Goal: Task Accomplishment & Management: Manage account settings

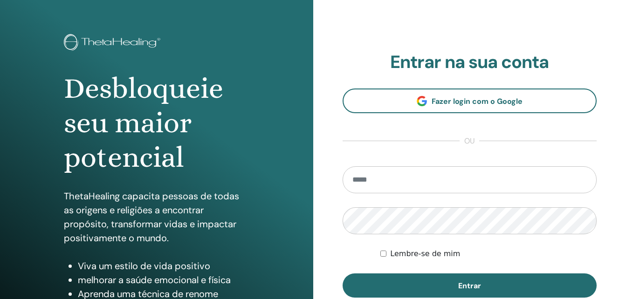
scroll to position [47, 0]
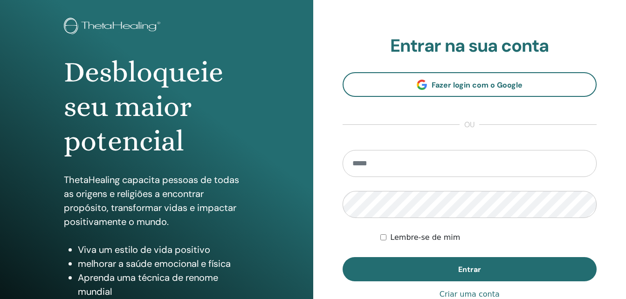
type input "**********"
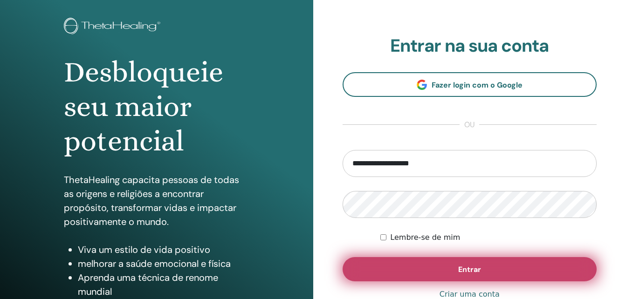
click at [461, 273] on span "Entrar" at bounding box center [469, 270] width 23 height 10
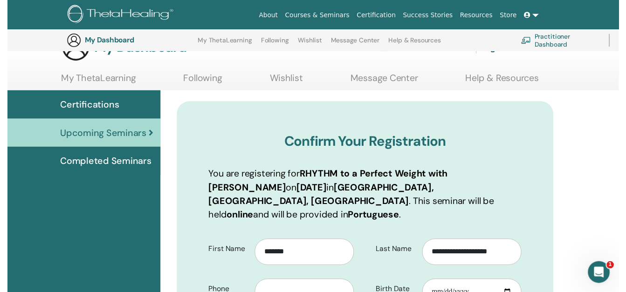
scroll to position [116, 0]
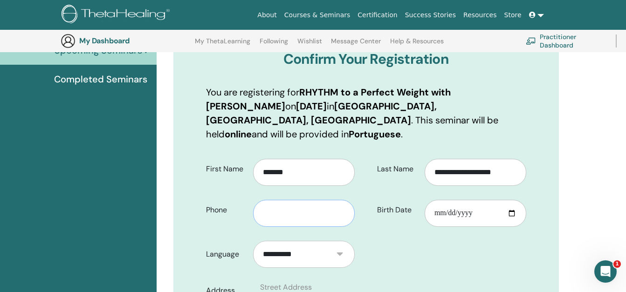
click at [313, 200] on input "text" at bounding box center [304, 213] width 102 height 27
type input "**********"
click at [436, 200] on input "Birth Date" at bounding box center [476, 213] width 102 height 27
type input "**********"
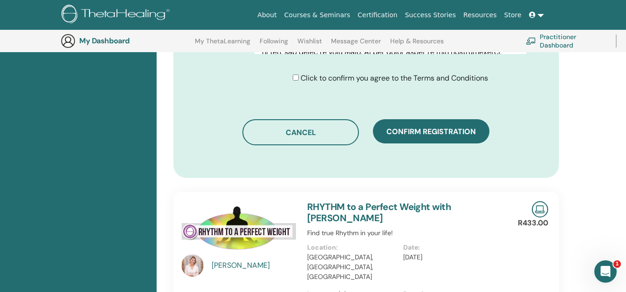
scroll to position [582, 0]
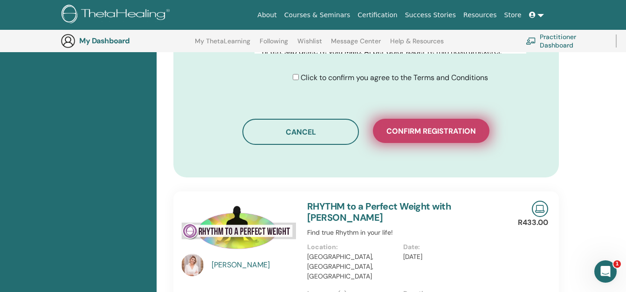
click at [447, 126] on span "Confirm registration" at bounding box center [430, 131] width 89 height 10
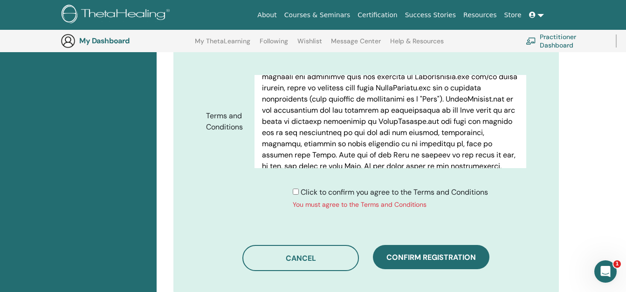
scroll to position [488, 0]
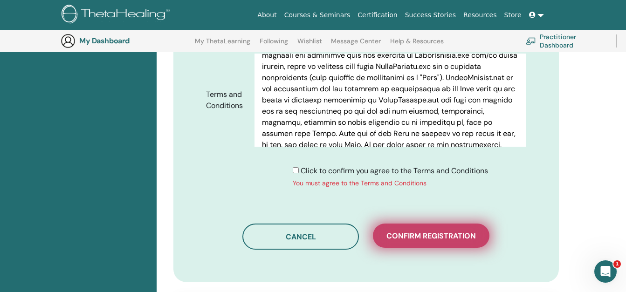
click at [439, 231] on span "Confirm registration" at bounding box center [430, 236] width 89 height 10
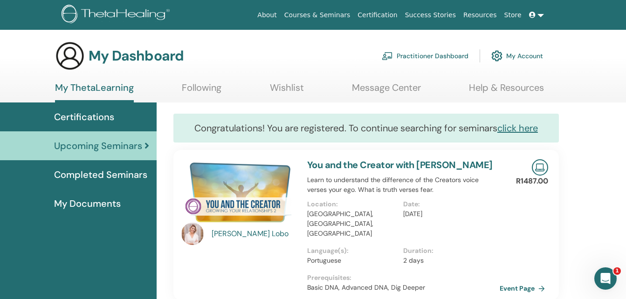
click at [538, 13] on link at bounding box center [536, 15] width 22 height 17
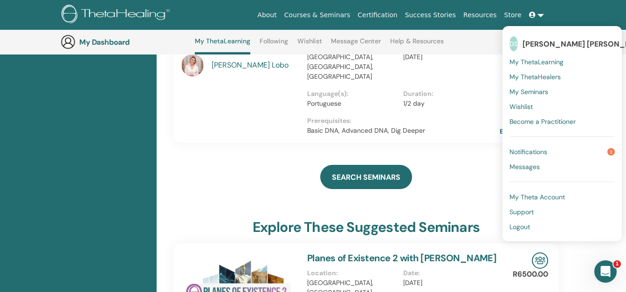
scroll to position [304, 0]
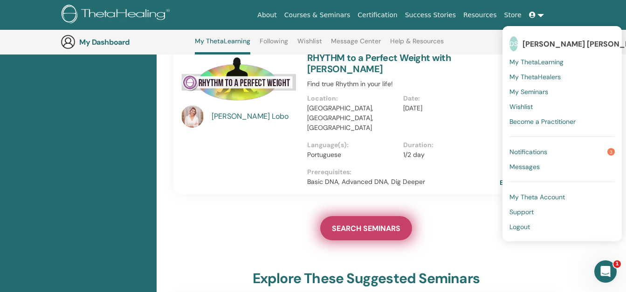
click at [387, 224] on span "SEARCH SEMINARS" at bounding box center [366, 229] width 69 height 10
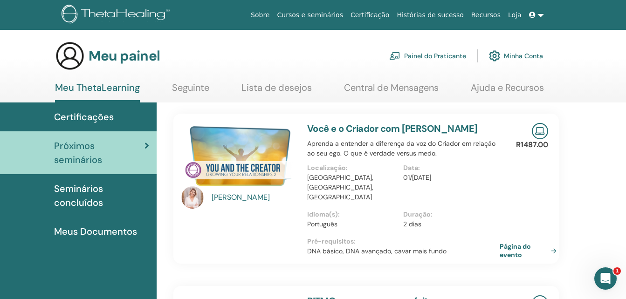
click at [94, 202] on span "Seminários concluídos" at bounding box center [101, 196] width 95 height 28
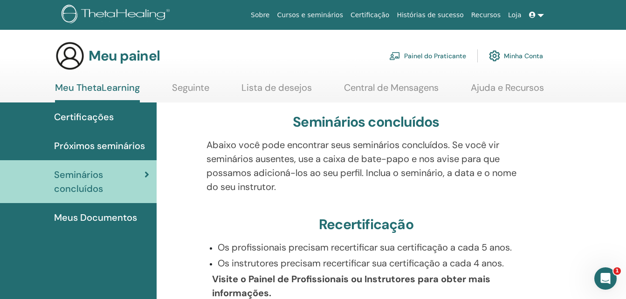
click at [84, 138] on link "Próximos seminários" at bounding box center [78, 145] width 157 height 29
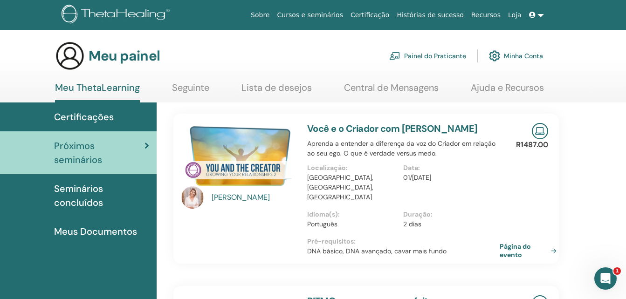
click at [529, 14] on icon at bounding box center [532, 15] width 7 height 7
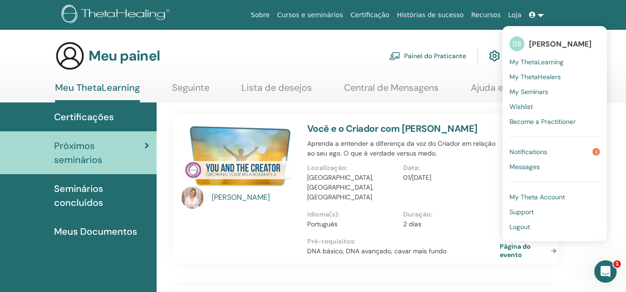
click at [307, 56] on div "Meu painel Painel do Praticante Minha Conta" at bounding box center [299, 56] width 488 height 30
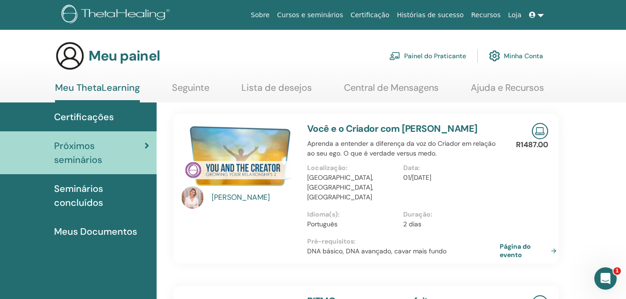
click at [525, 56] on font "Minha Conta" at bounding box center [523, 56] width 39 height 8
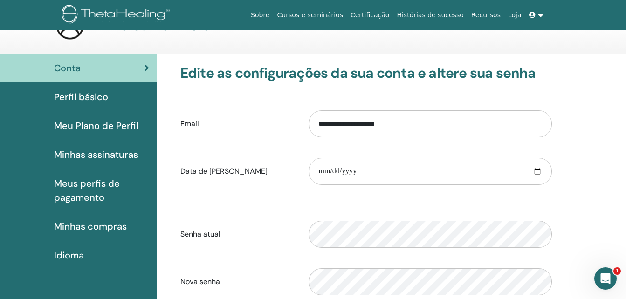
scroll to position [47, 0]
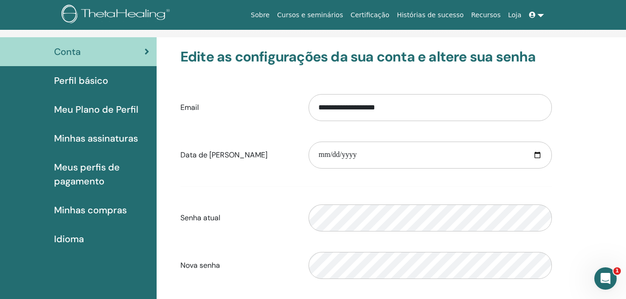
click at [99, 207] on span "Minhas compras" at bounding box center [90, 210] width 73 height 14
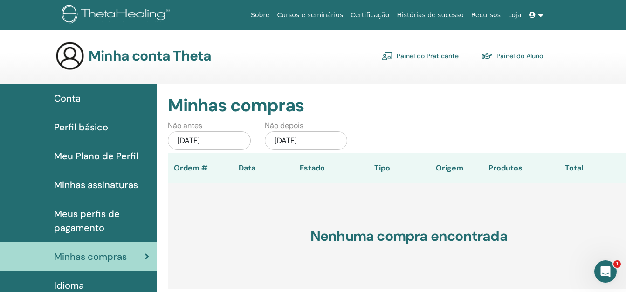
click at [102, 212] on span "Meus perfis de pagamento" at bounding box center [101, 221] width 95 height 28
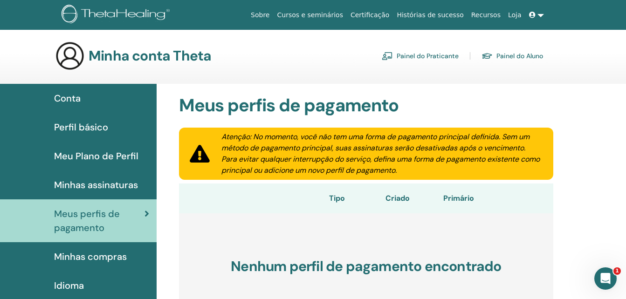
click at [83, 183] on span "Minhas assinaturas" at bounding box center [96, 185] width 84 height 14
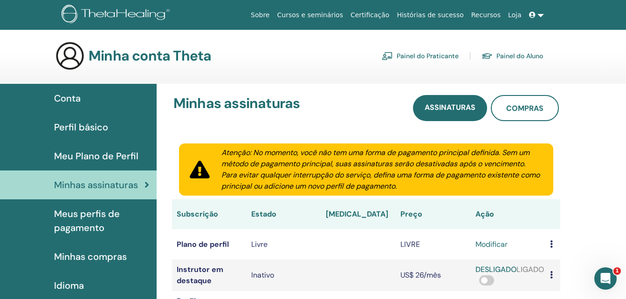
click at [98, 150] on span "Meu Plano de Perfil" at bounding box center [96, 156] width 84 height 14
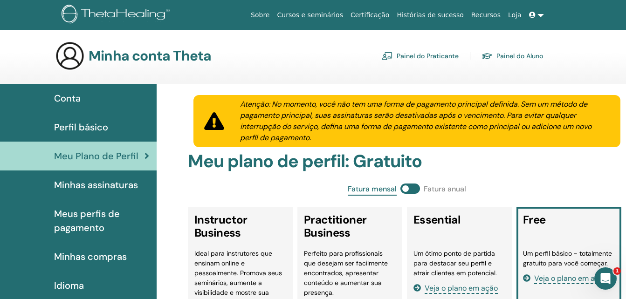
click at [80, 129] on span "Perfil básico" at bounding box center [81, 127] width 54 height 14
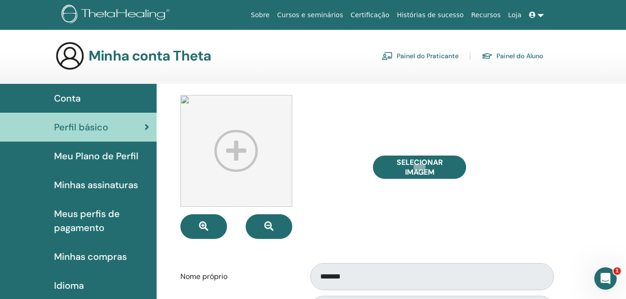
click at [73, 96] on span "Conta" at bounding box center [67, 98] width 27 height 14
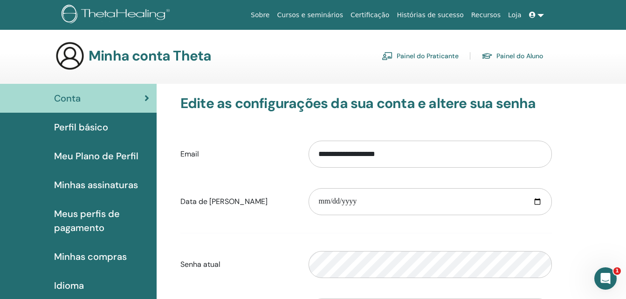
click at [82, 130] on span "Perfil básico" at bounding box center [81, 127] width 54 height 14
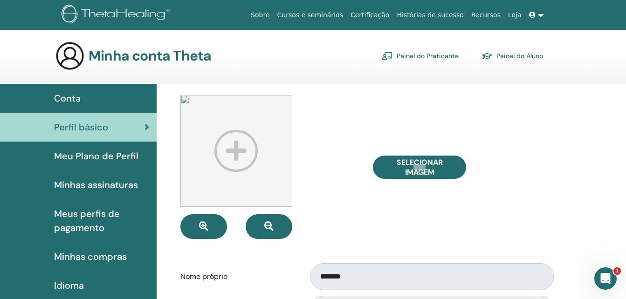
click at [231, 148] on img at bounding box center [236, 151] width 112 height 112
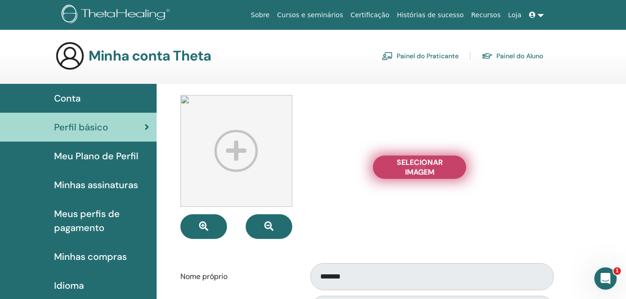
click at [407, 163] on span "Selecionar imagem" at bounding box center [419, 168] width 70 height 20
click at [413, 164] on input "Selecionar imagem" at bounding box center [419, 167] width 12 height 7
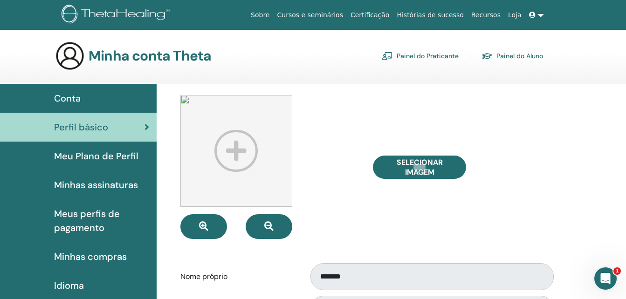
click at [70, 92] on span "Conta" at bounding box center [67, 98] width 27 height 14
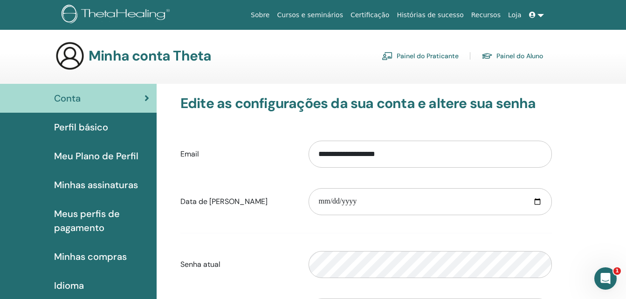
click at [393, 13] on link "Certificação" at bounding box center [370, 15] width 46 height 17
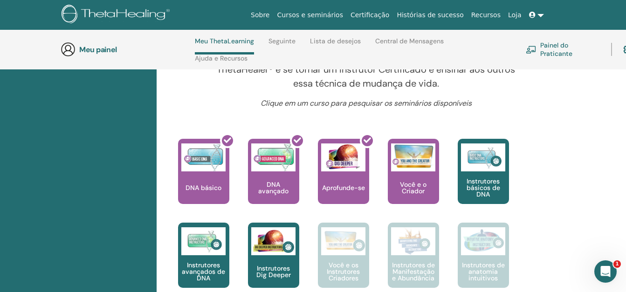
scroll to position [366, 0]
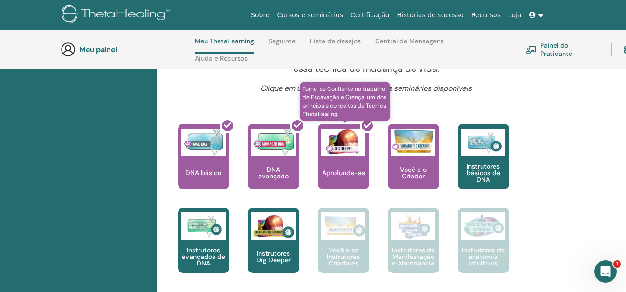
click at [344, 161] on div at bounding box center [348, 160] width 51 height 84
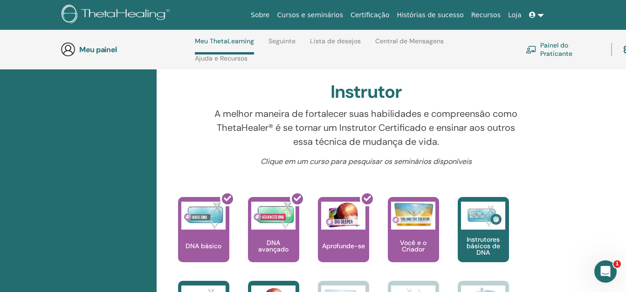
scroll to position [319, 0]
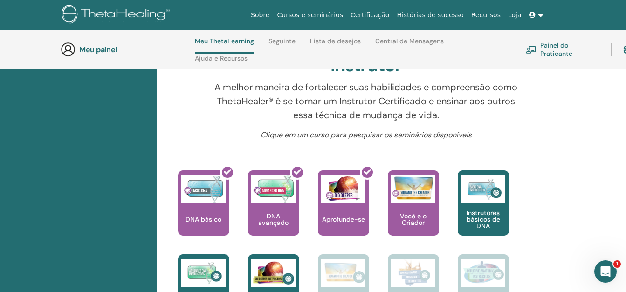
drag, startPoint x: 362, startPoint y: 170, endPoint x: 380, endPoint y: 240, distance: 73.1
click at [380, 240] on div "Aprenda a entender a diferença da voz do Criador em relação ao seu ego. O que é…" at bounding box center [404, 213] width 70 height 84
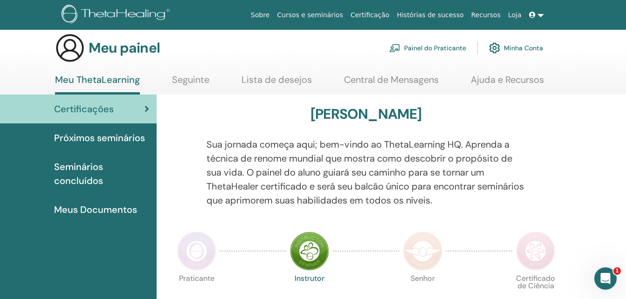
scroll to position [0, 0]
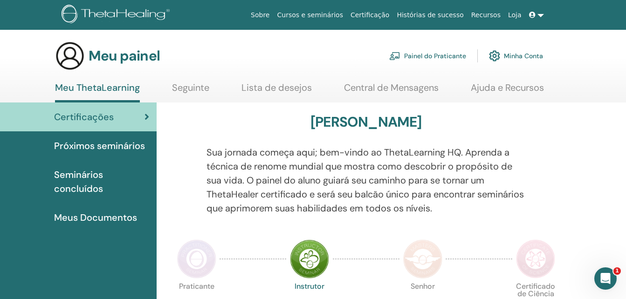
click at [80, 178] on span "Seminários concluídos" at bounding box center [101, 182] width 95 height 28
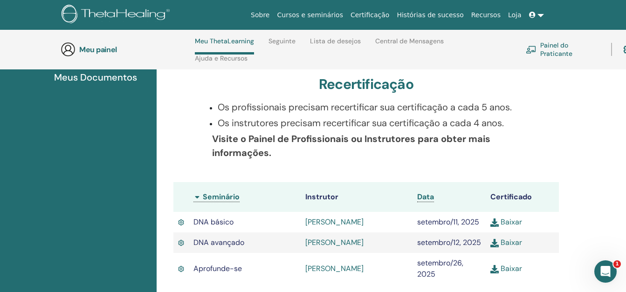
scroll to position [226, 0]
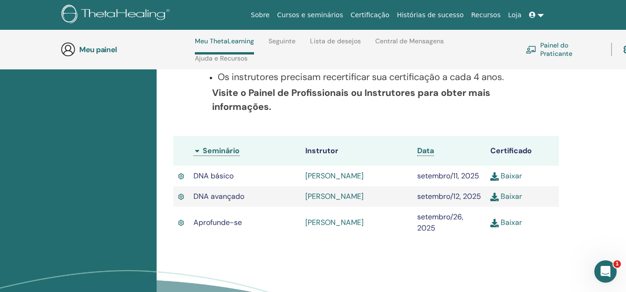
click at [494, 227] on img at bounding box center [494, 223] width 8 height 8
